Goal: Information Seeking & Learning: Learn about a topic

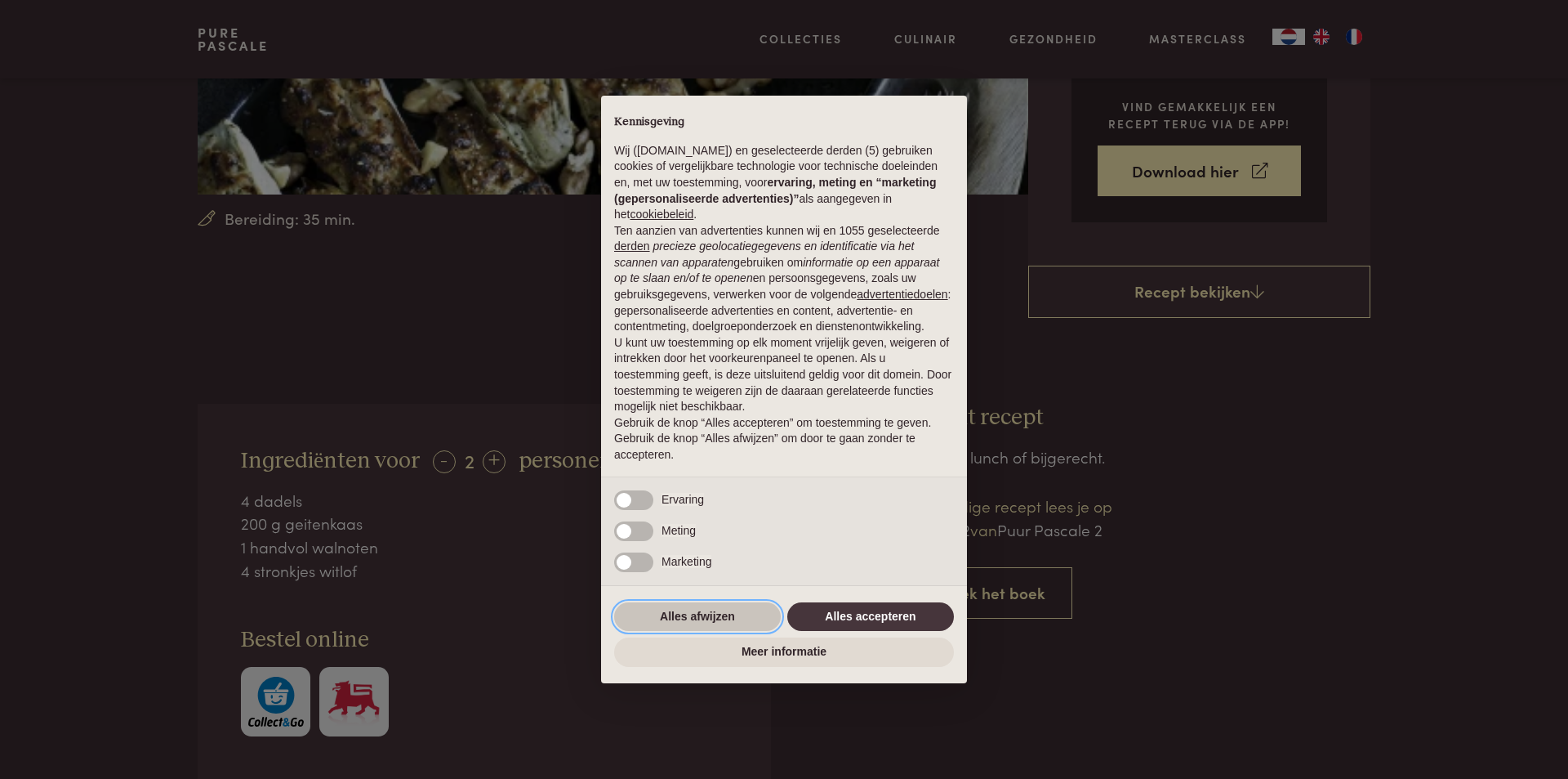
click at [759, 611] on button "Alles afwijzen" at bounding box center [697, 616] width 166 height 29
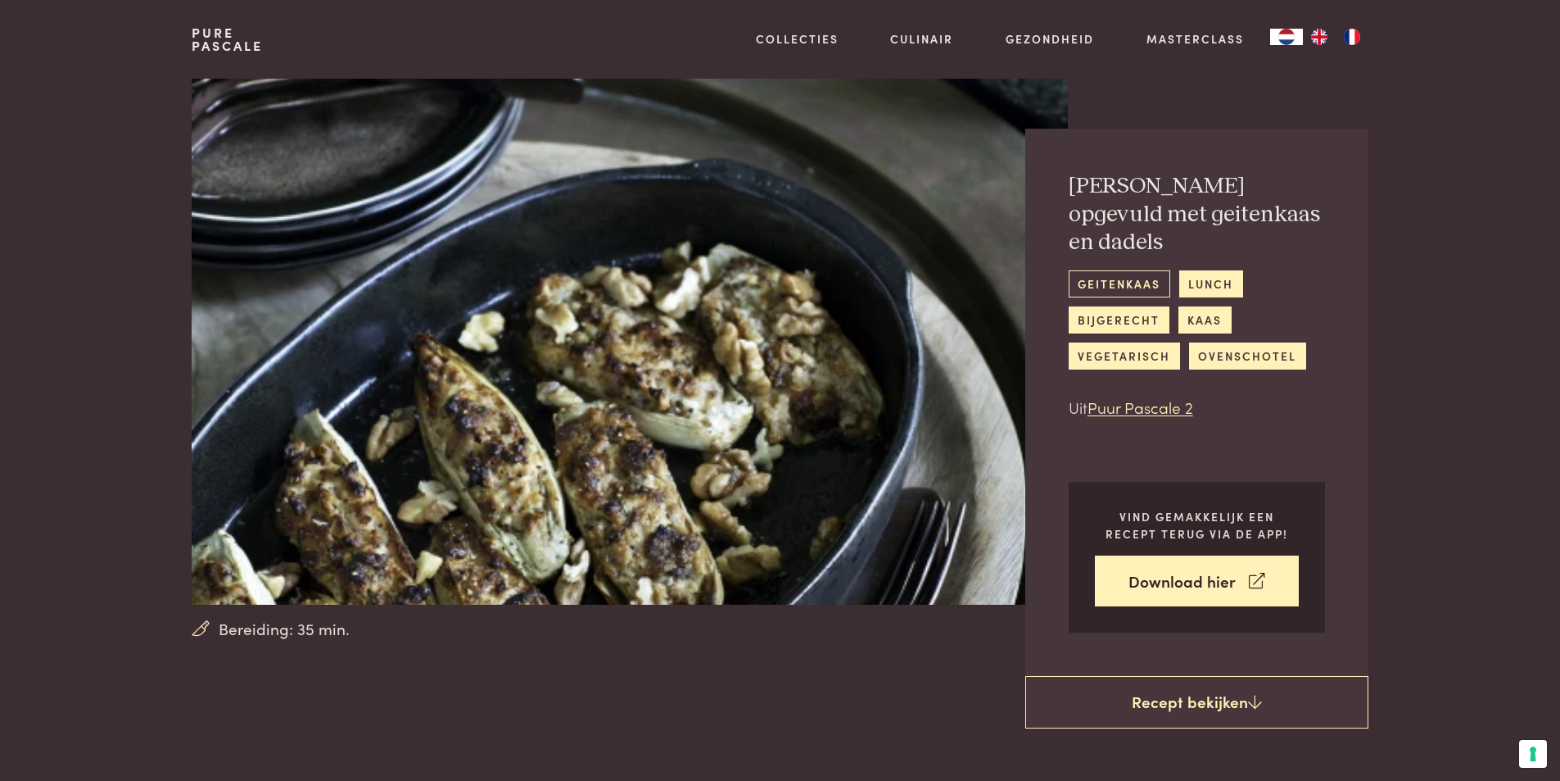
click at [1136, 270] on link "geitenkaas" at bounding box center [1120, 283] width 102 height 27
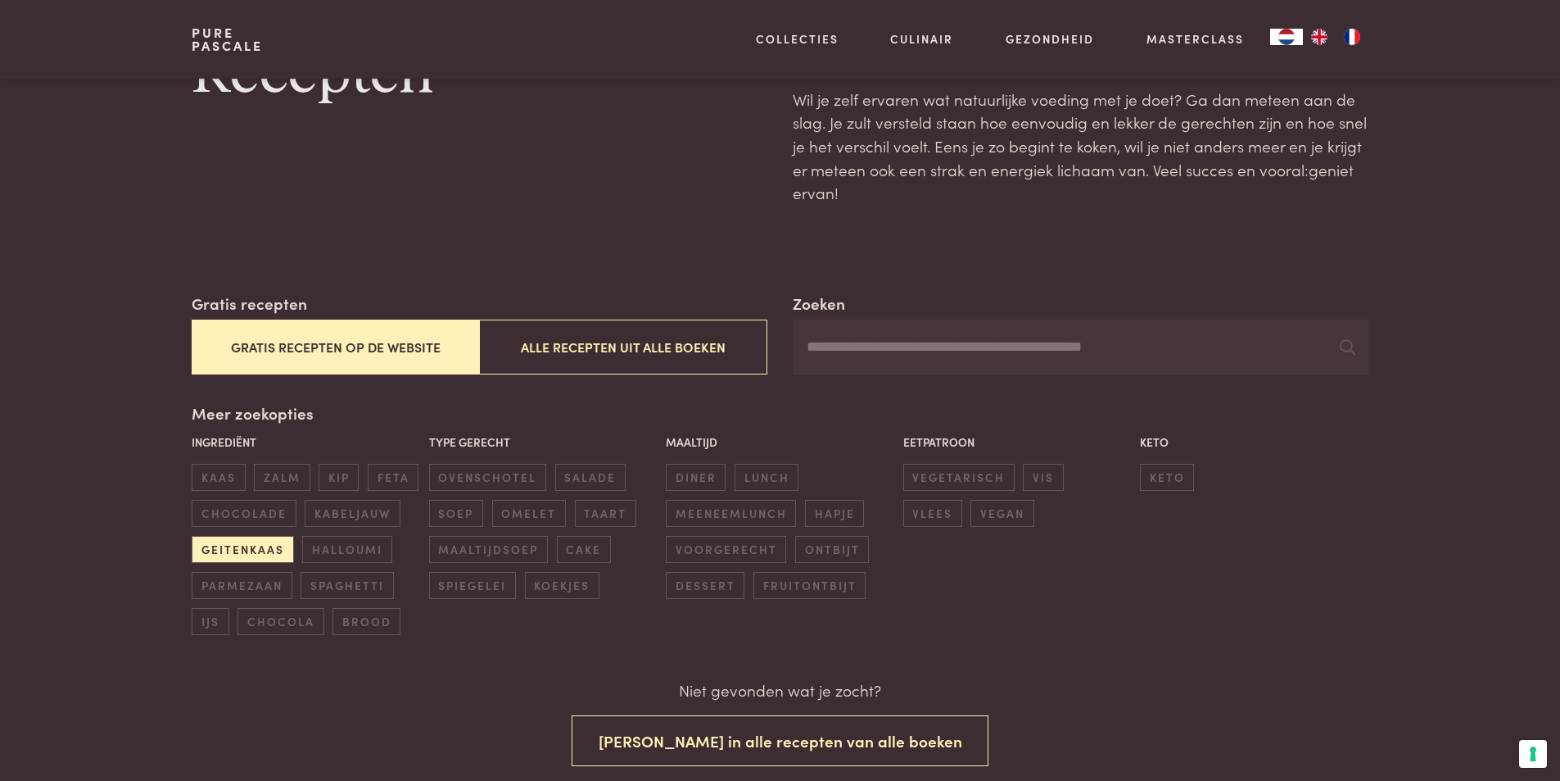
scroll to position [82, 0]
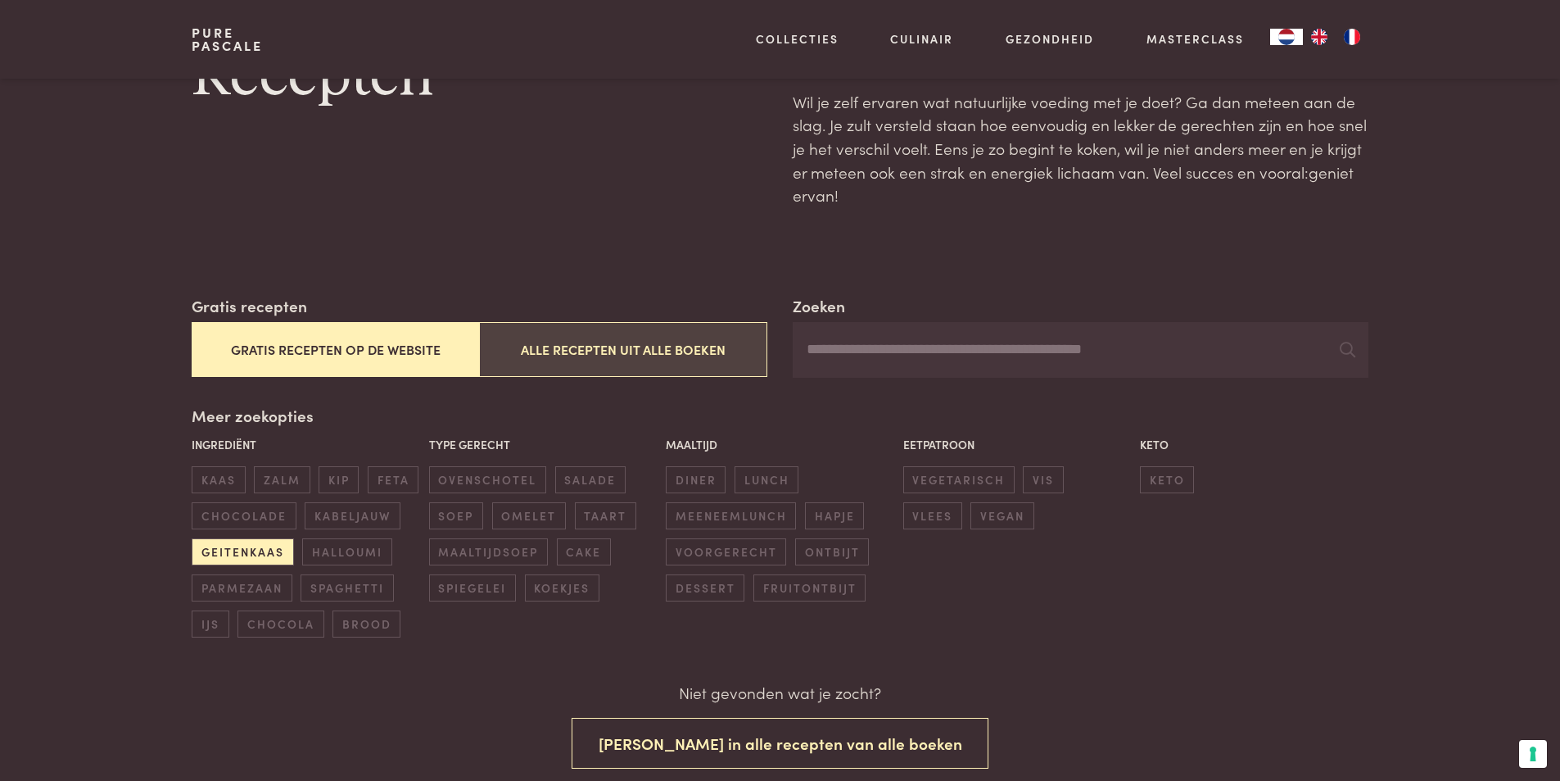
click at [544, 342] on button "Alle recepten uit alle boeken" at bounding box center [622, 349] width 287 height 55
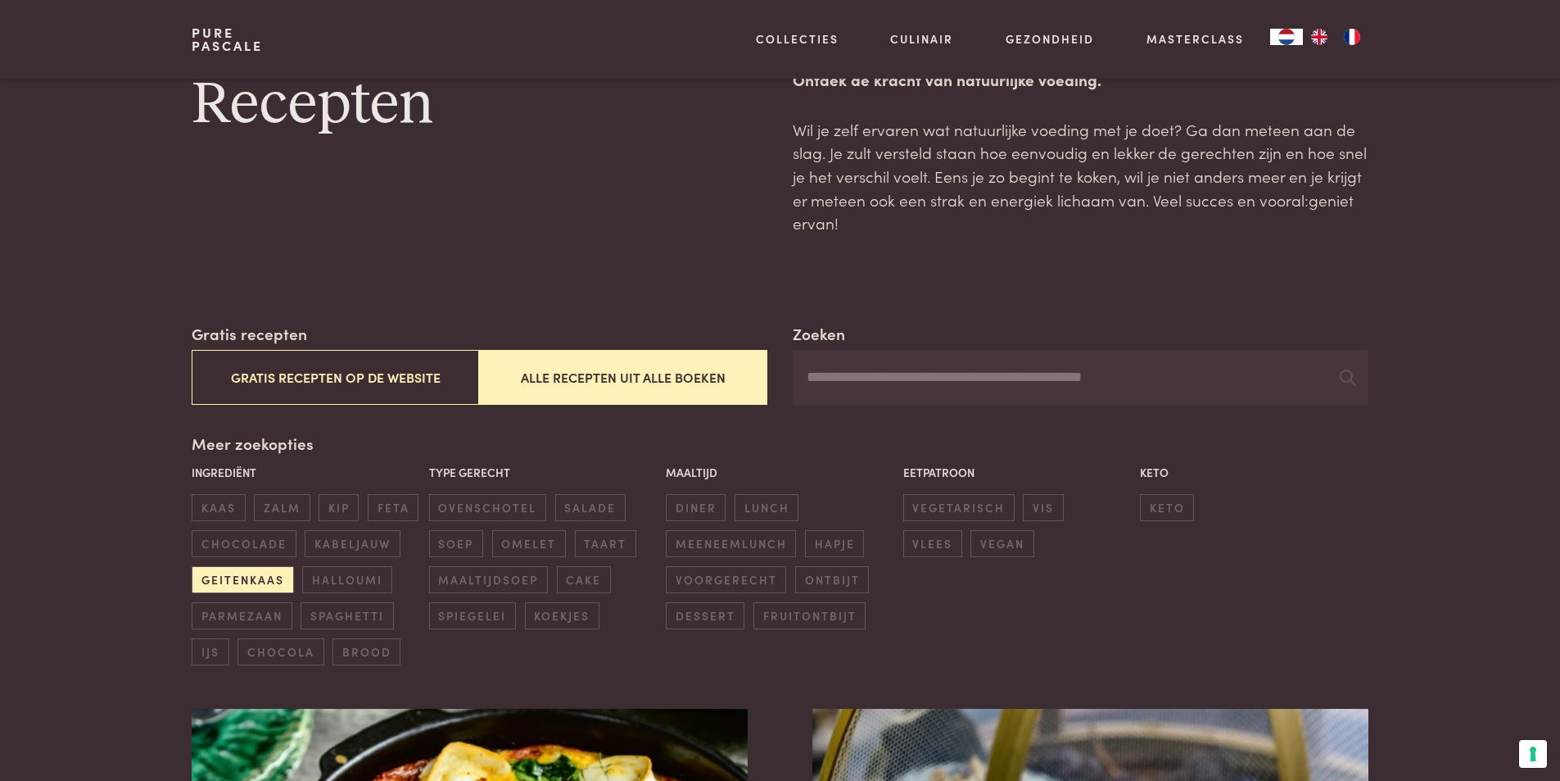
scroll to position [48, 0]
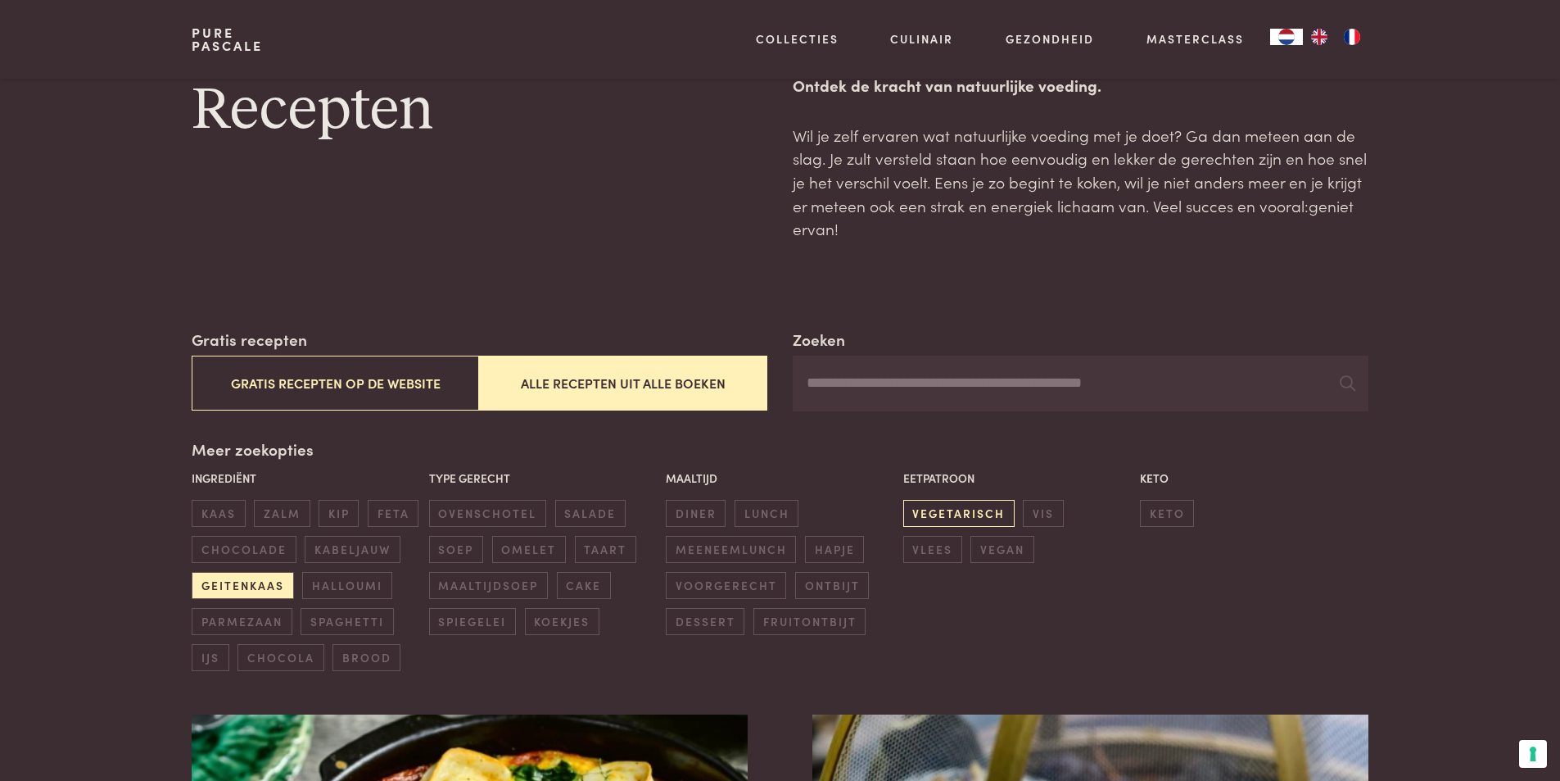
click at [970, 520] on span "vegetarisch" at bounding box center [958, 513] width 111 height 27
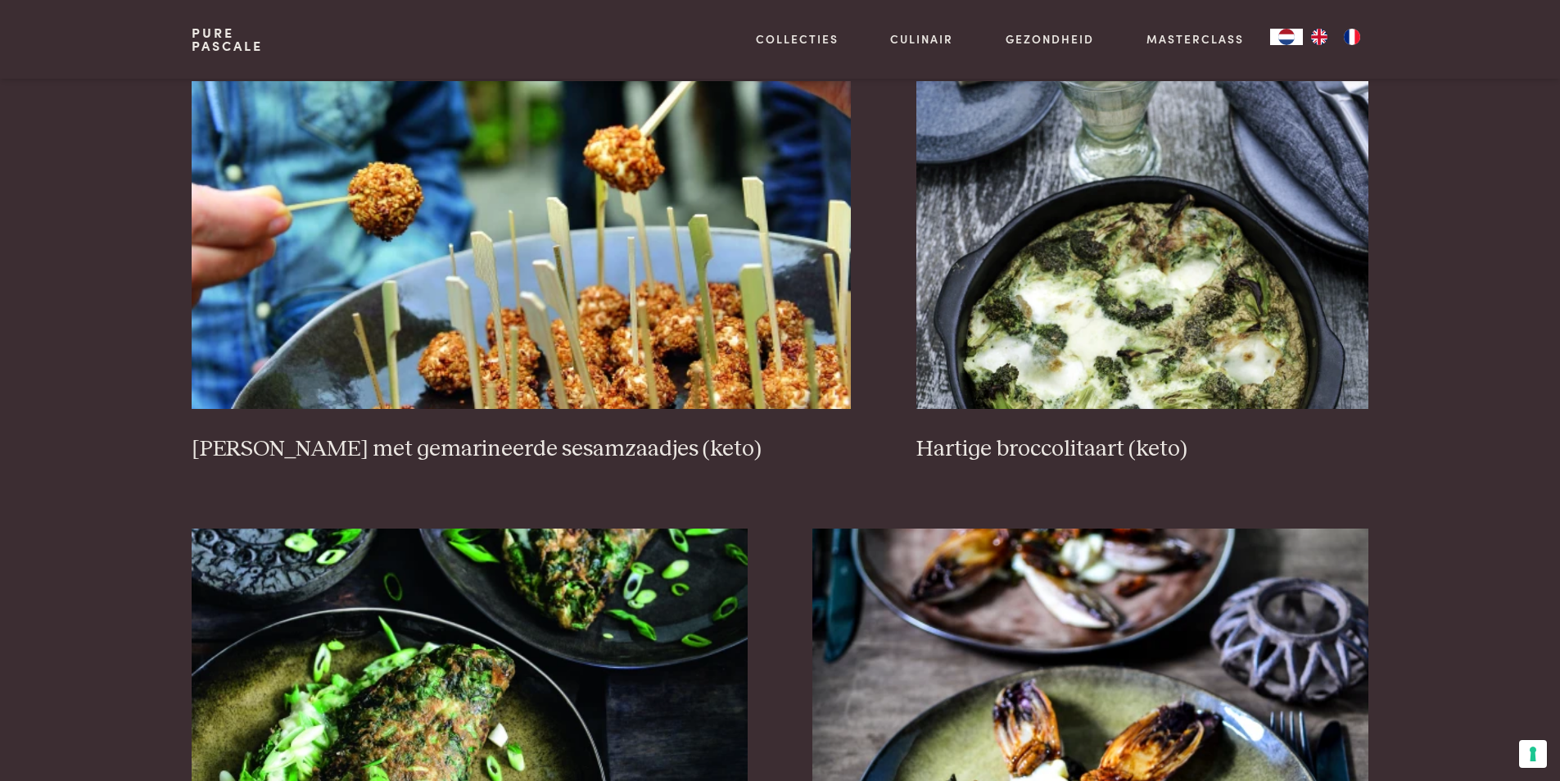
scroll to position [2096, 0]
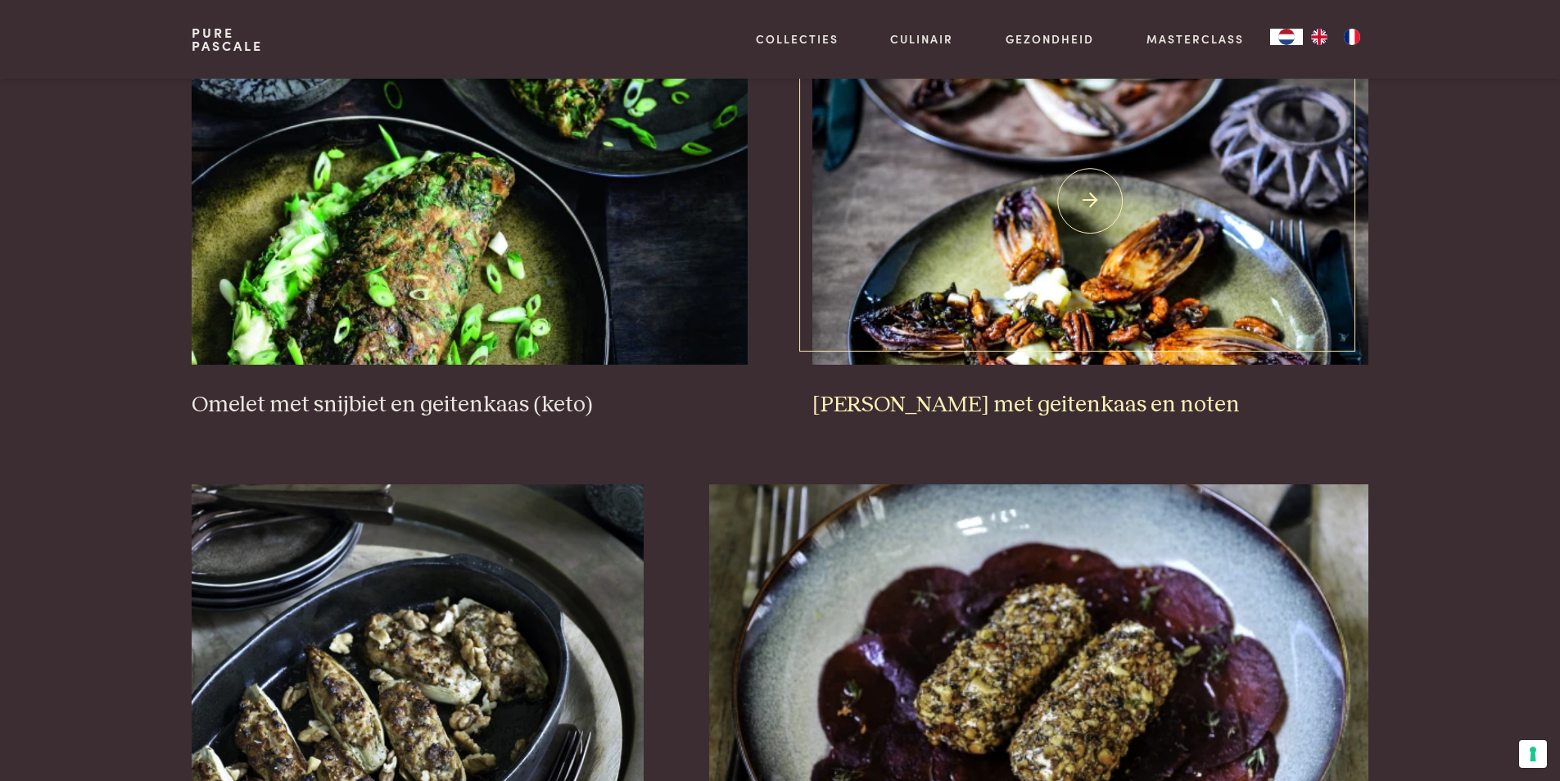
click at [948, 283] on img at bounding box center [1090, 201] width 555 height 328
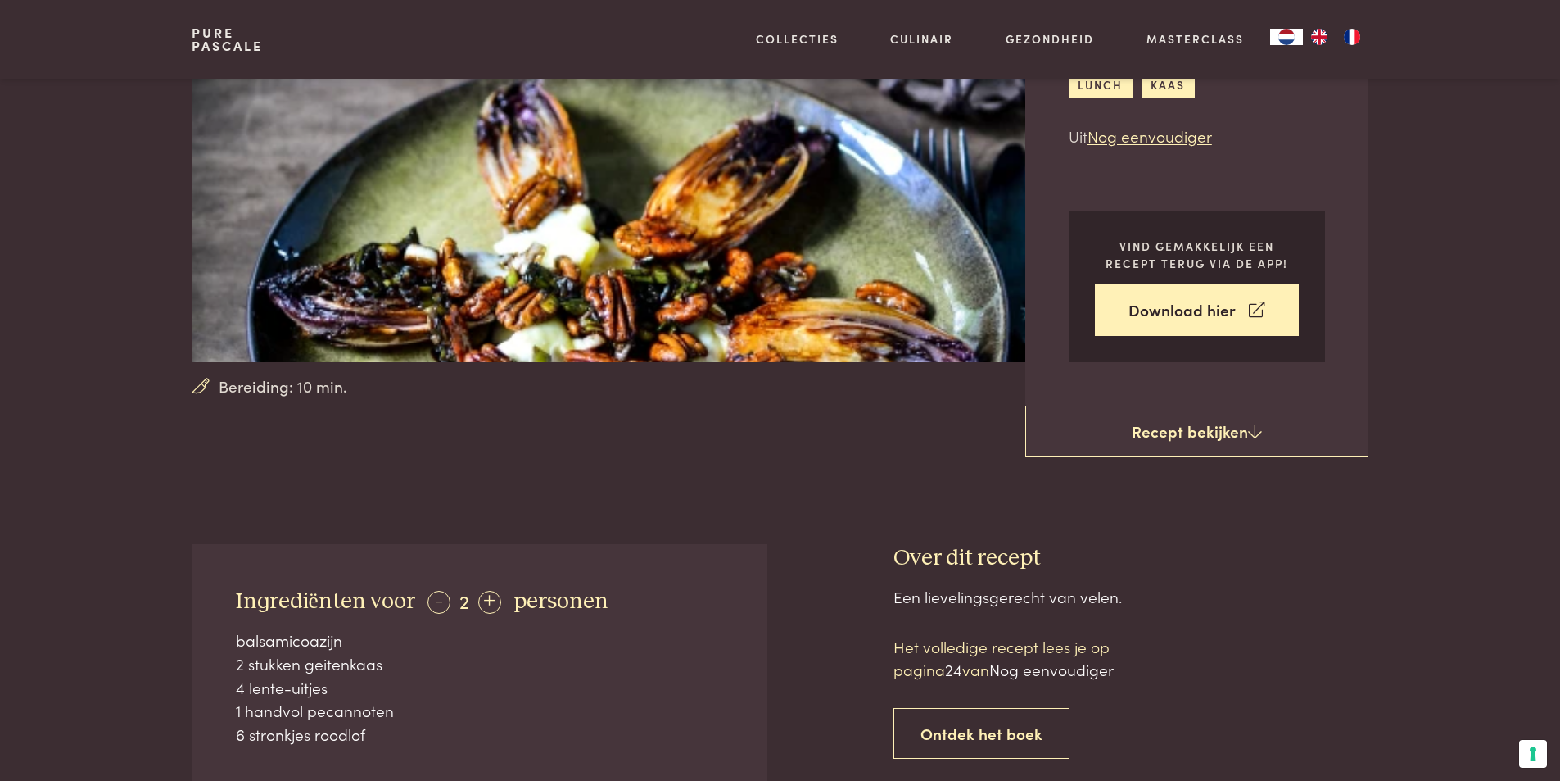
scroll to position [491, 0]
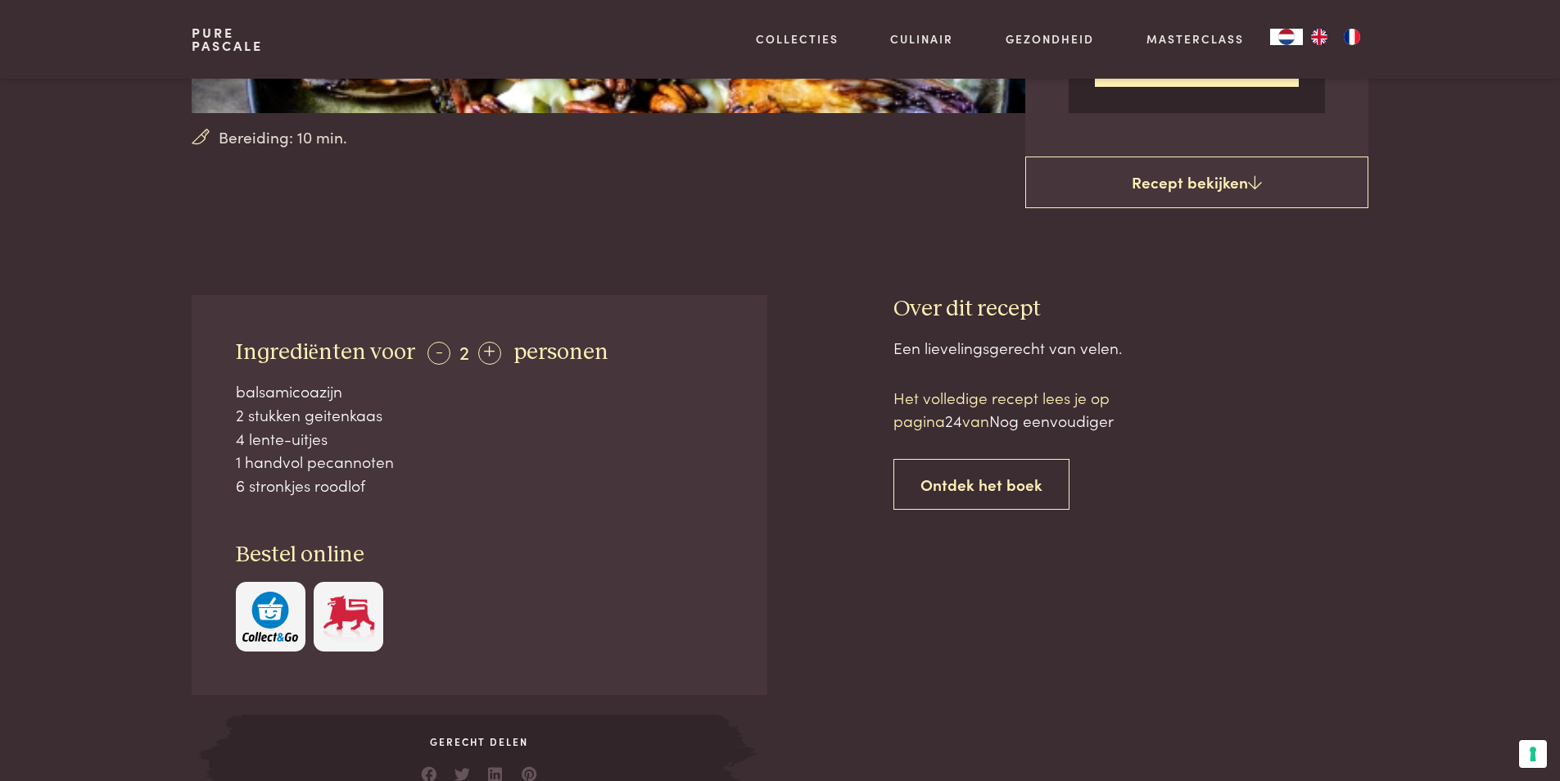
click at [334, 420] on div "2 stukken geitenkaas" at bounding box center [480, 415] width 488 height 24
copy div "geitenkaas"
click at [265, 444] on div "4 lente-uitjes" at bounding box center [480, 439] width 488 height 24
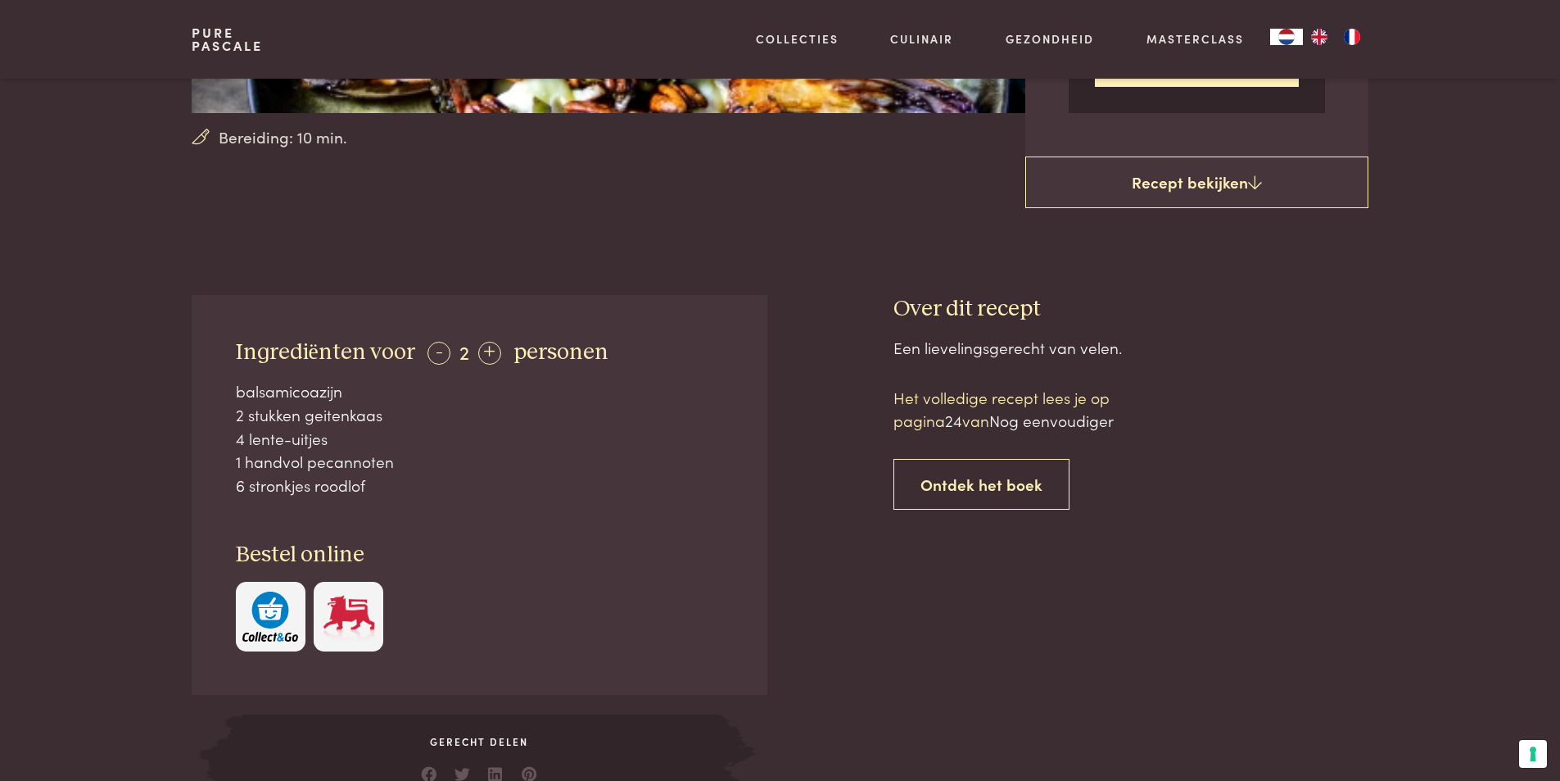
click at [260, 442] on div "4 lente-uitjes" at bounding box center [480, 439] width 488 height 24
drag, startPoint x: 250, startPoint y: 437, endPoint x: 306, endPoint y: 437, distance: 56.5
click at [306, 437] on div "4 lente-uitjes" at bounding box center [480, 439] width 488 height 24
copy div "lente-uit"
click at [339, 480] on div "6 stronkjes roodlof" at bounding box center [480, 485] width 488 height 24
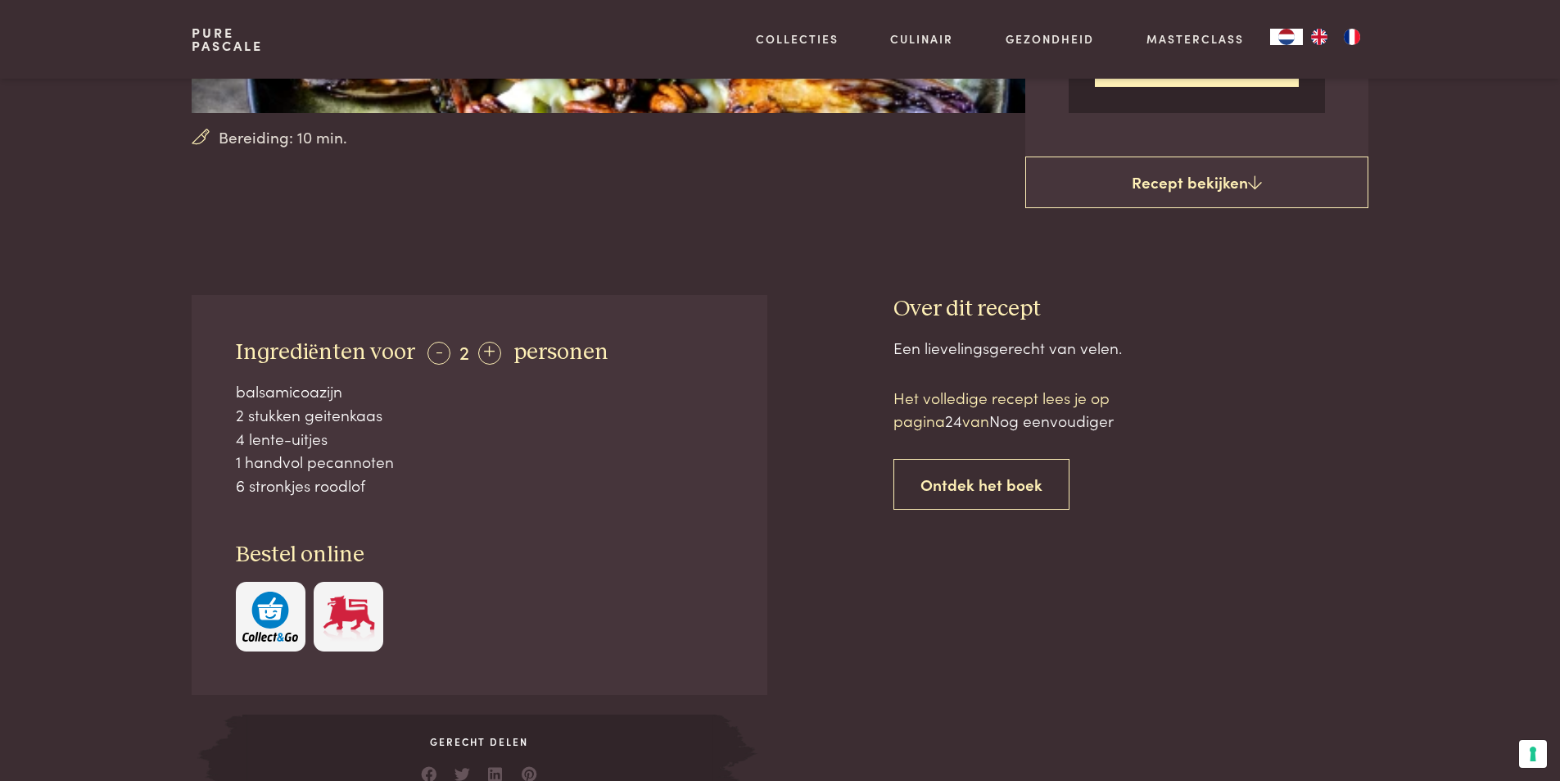
click at [339, 480] on div "6 stronkjes roodlof" at bounding box center [480, 485] width 488 height 24
copy div "roodlof"
